Goal: Subscribe to service/newsletter

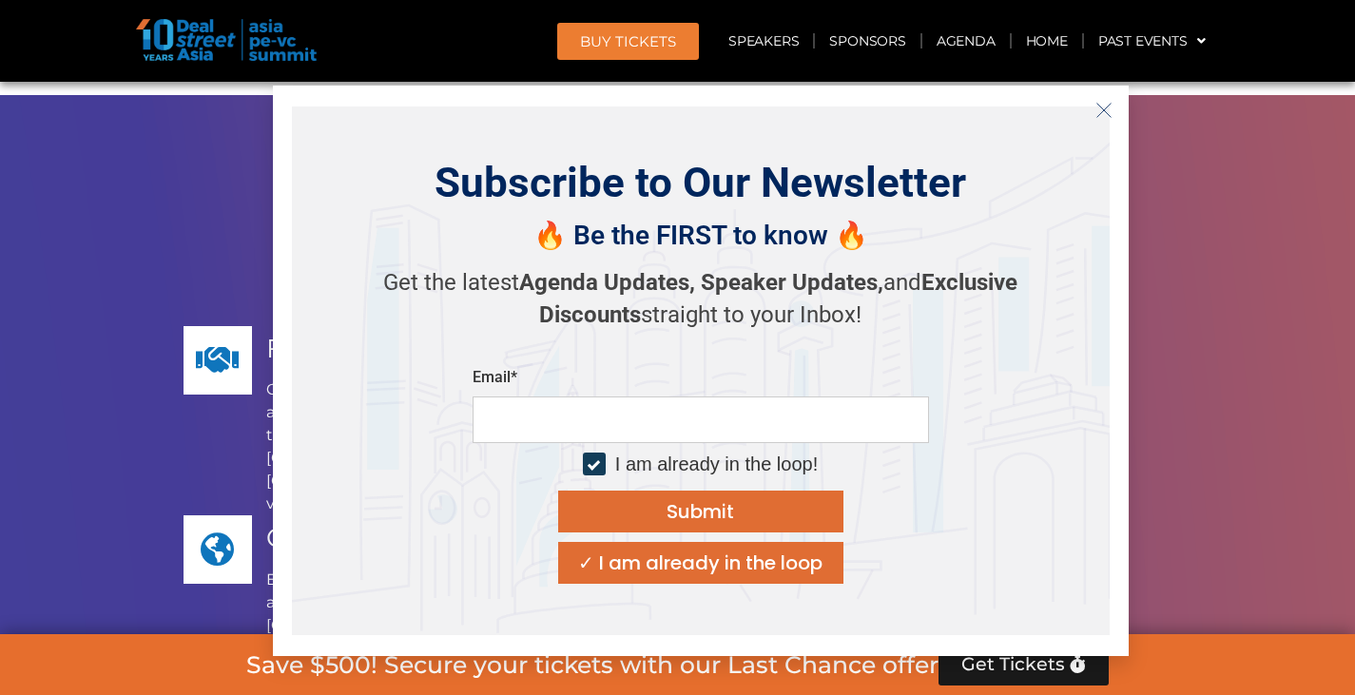
scroll to position [13729, 0]
click at [1099, 107] on icon "Close" at bounding box center [1104, 110] width 17 height 17
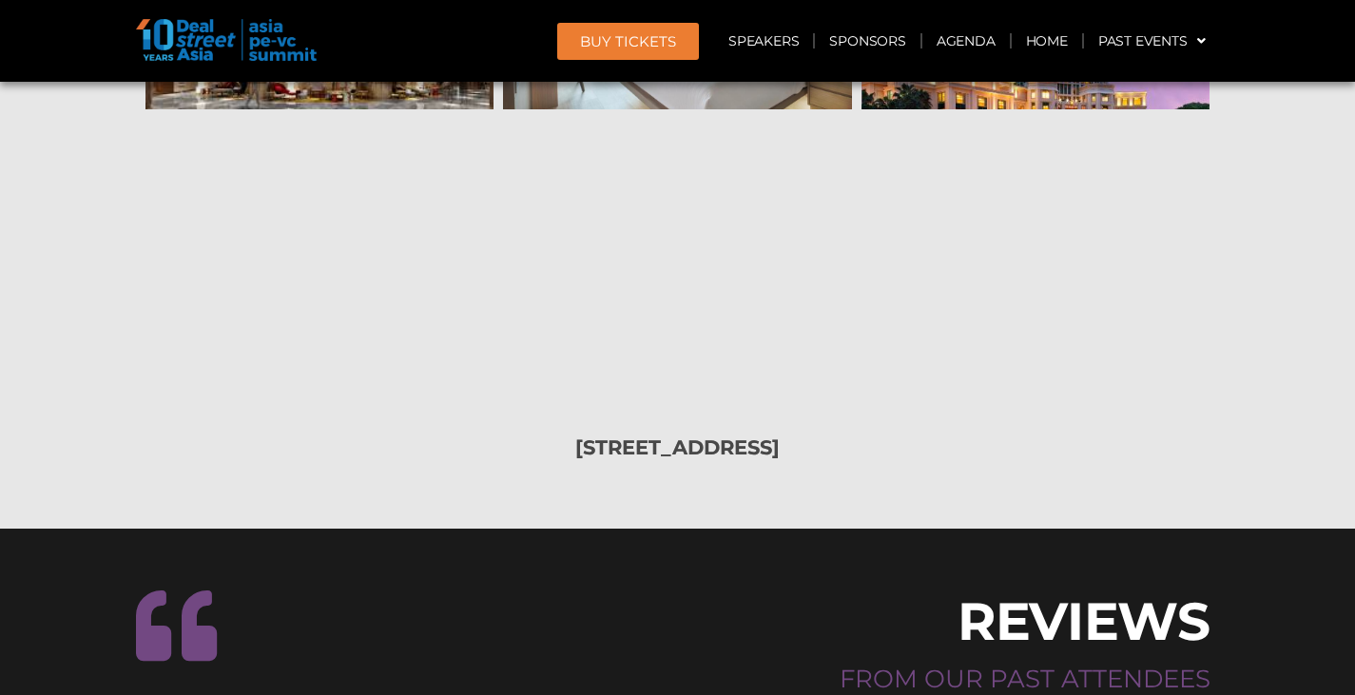
scroll to position [20369, 0]
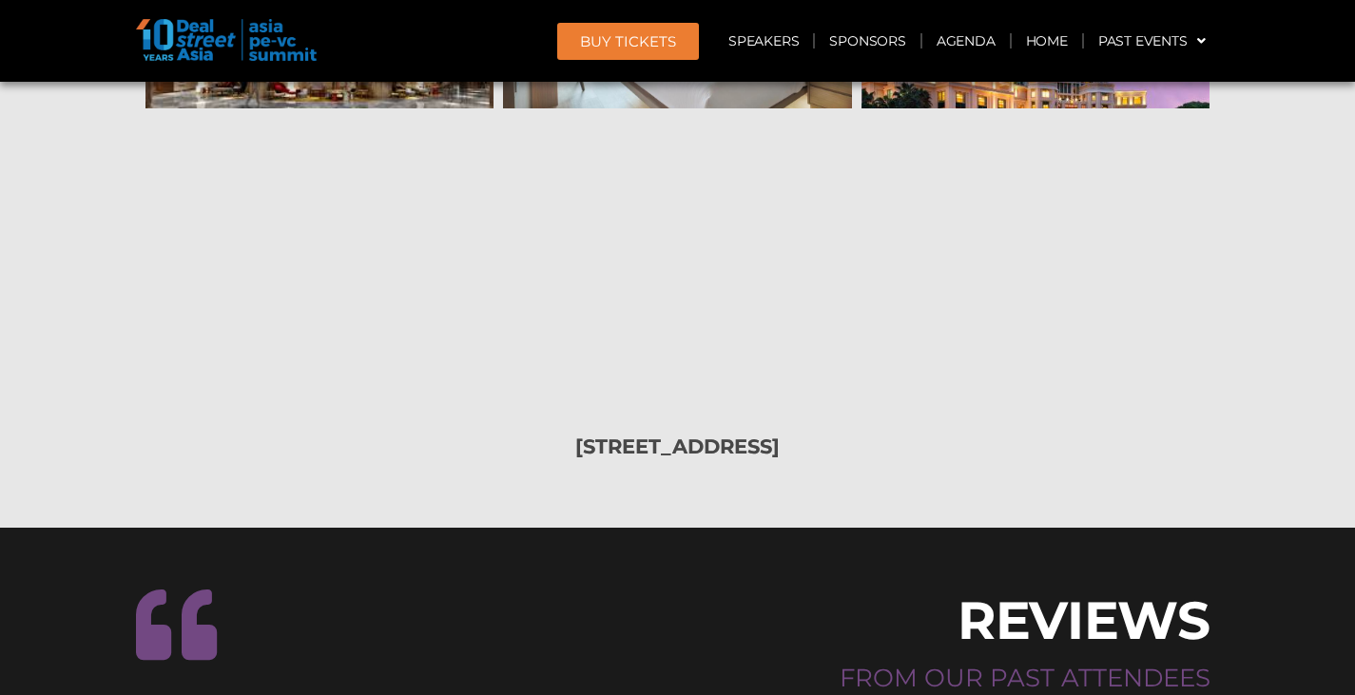
click at [993, 663] on span "FROM OUR PAST ATTENDEES" at bounding box center [1025, 678] width 371 height 30
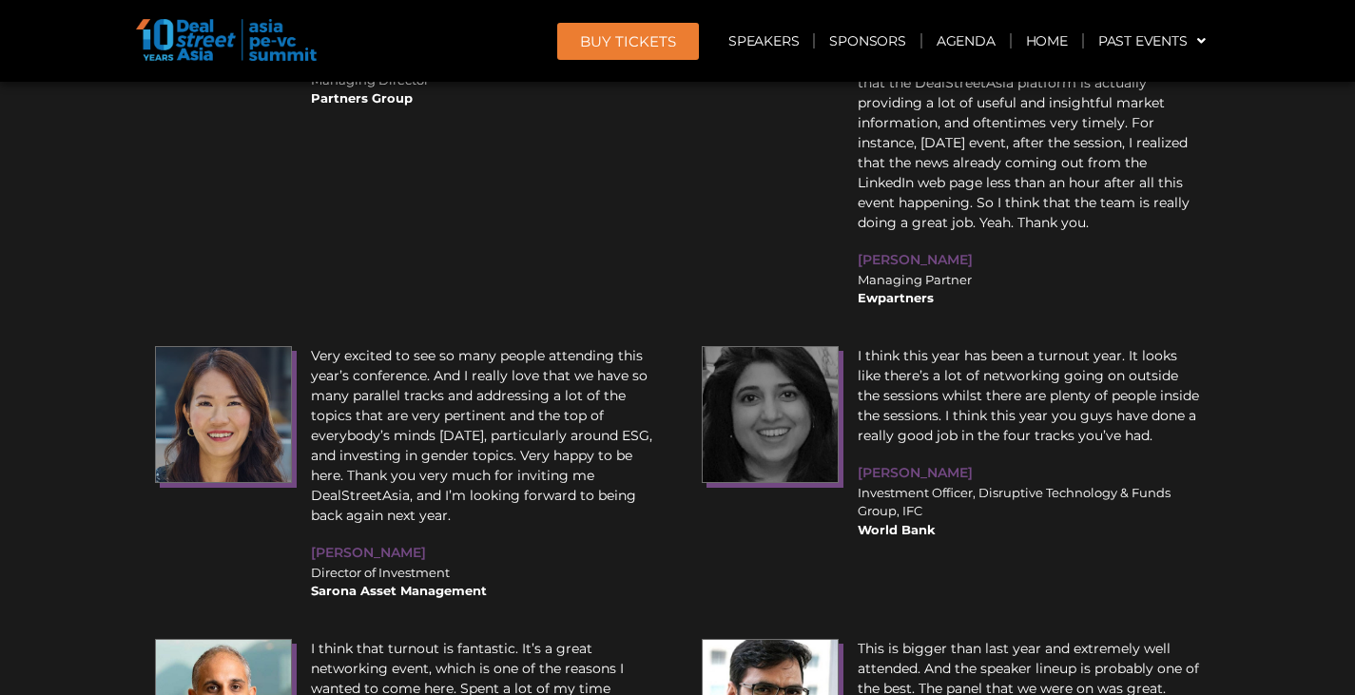
scroll to position [22435, 0]
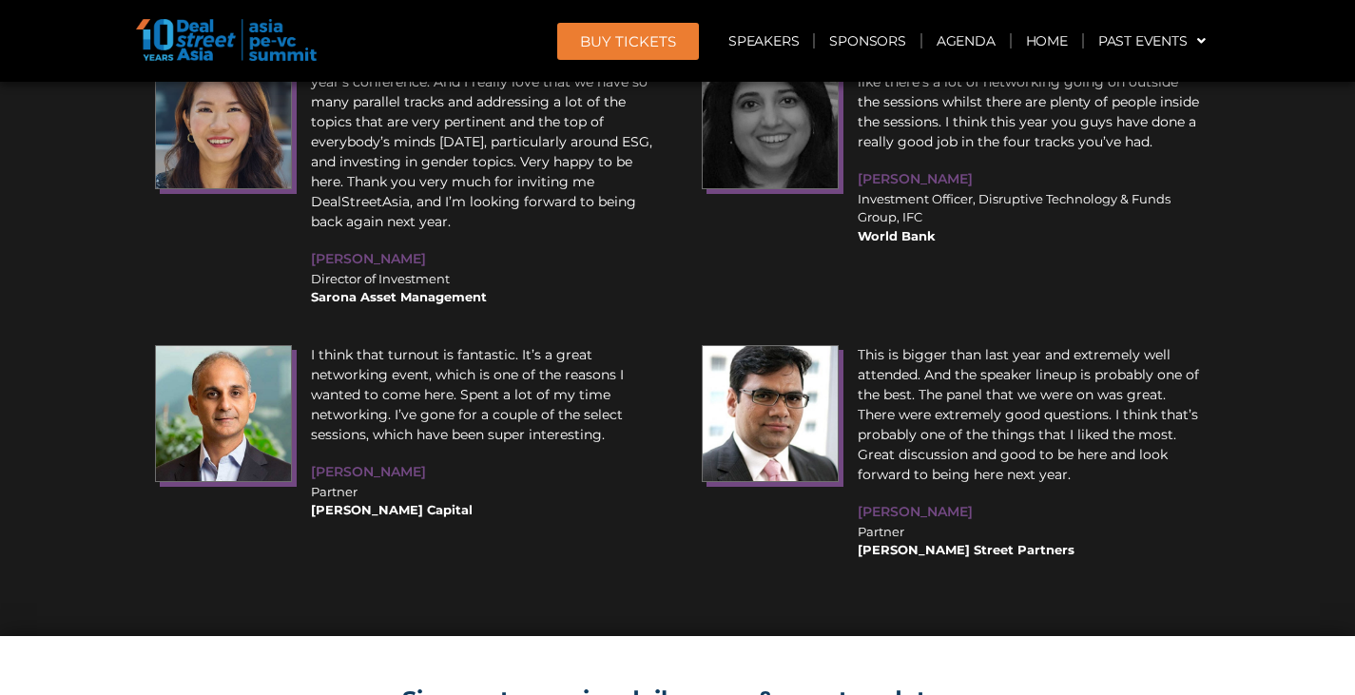
click at [501, 686] on link "Sign up to receive daily news & event updates" at bounding box center [677, 700] width 551 height 28
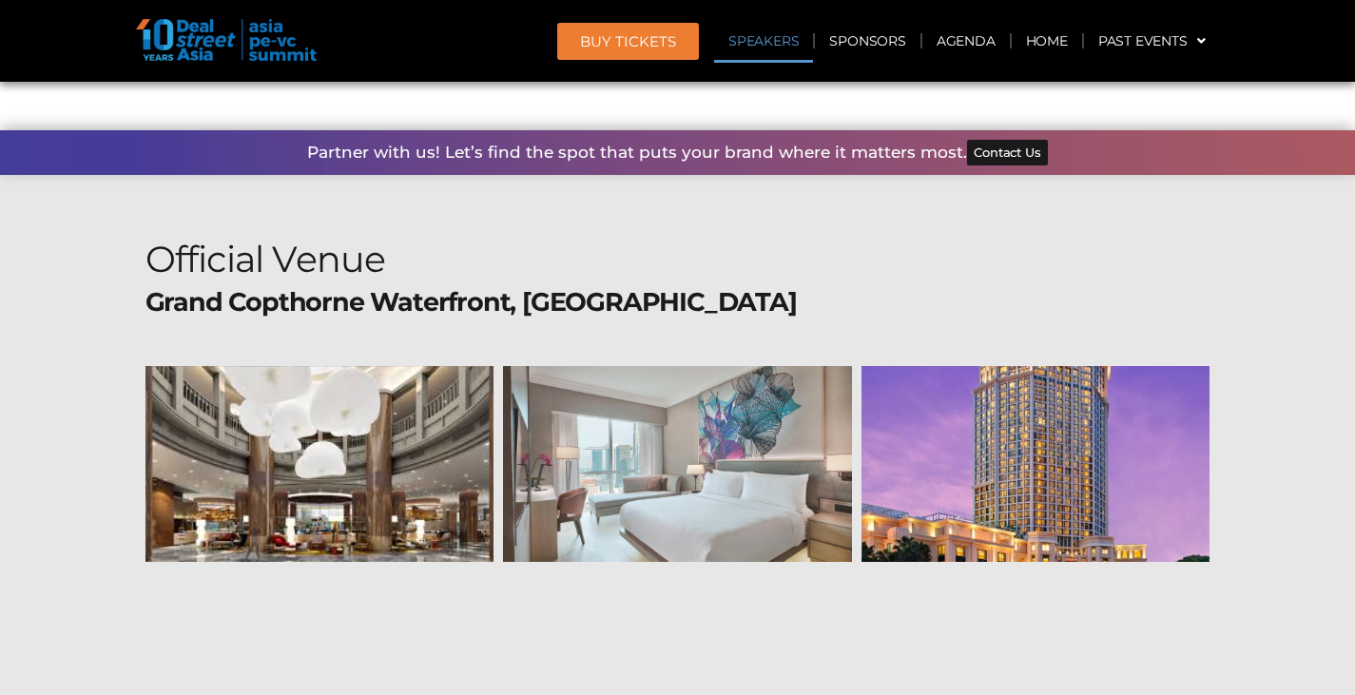
scroll to position [19791, 0]
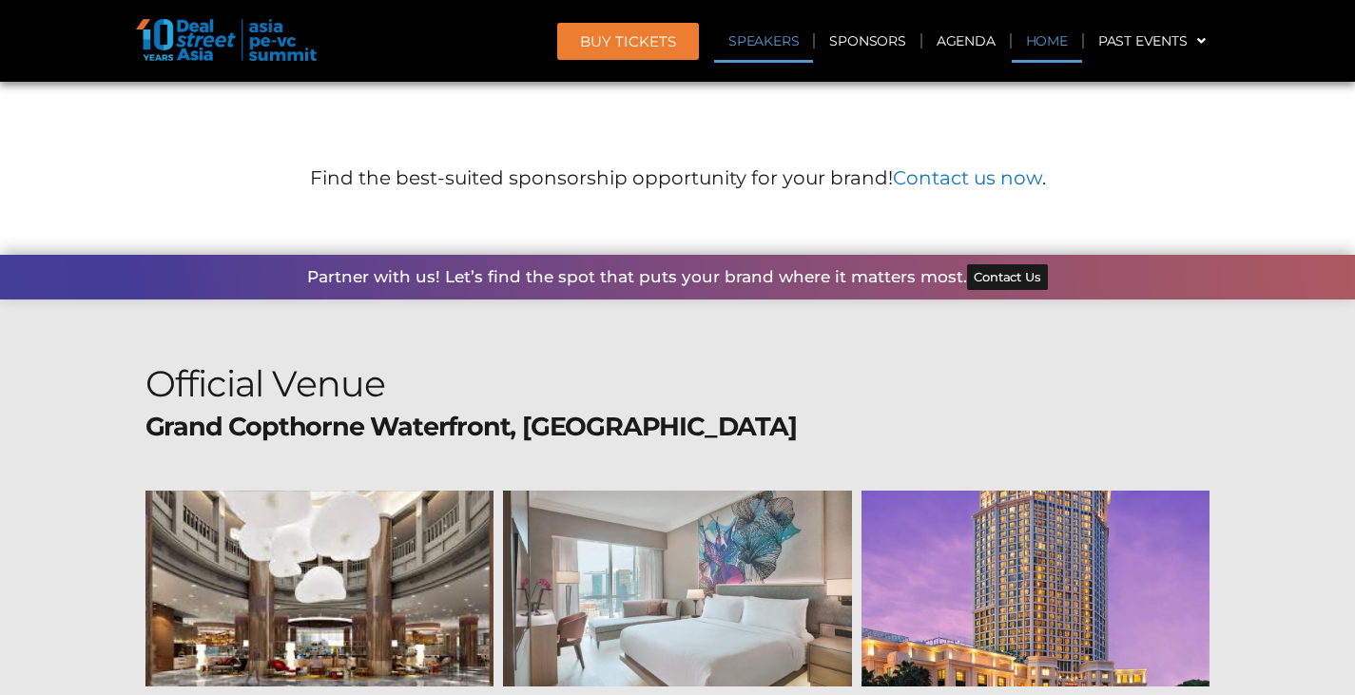
click at [1053, 38] on link "Home" at bounding box center [1047, 41] width 70 height 44
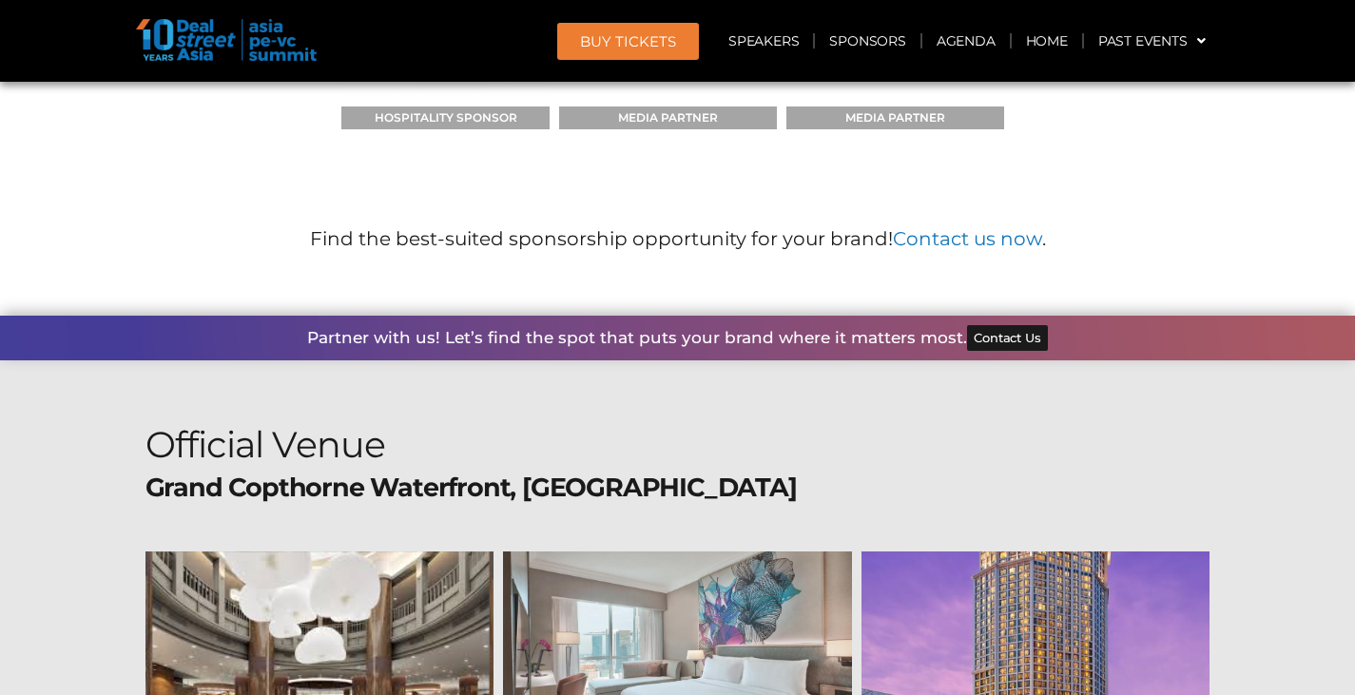
scroll to position [19731, 0]
